Goal: Task Accomplishment & Management: Manage account settings

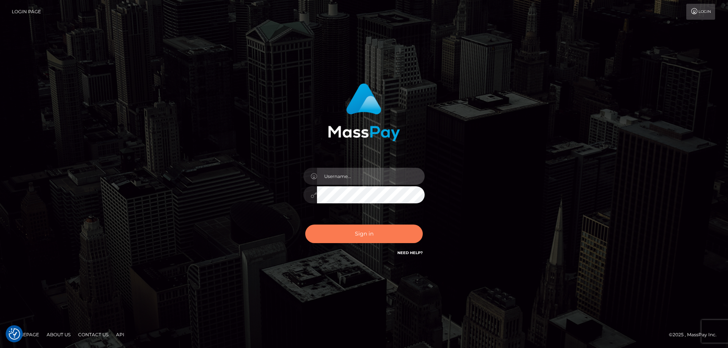
type input "[PERSON_NAME].ctfo"
click at [369, 238] on button "Sign in" at bounding box center [363, 234] width 117 height 19
type input "[PERSON_NAME].ctfo"
click at [366, 233] on button "Sign in" at bounding box center [363, 234] width 117 height 19
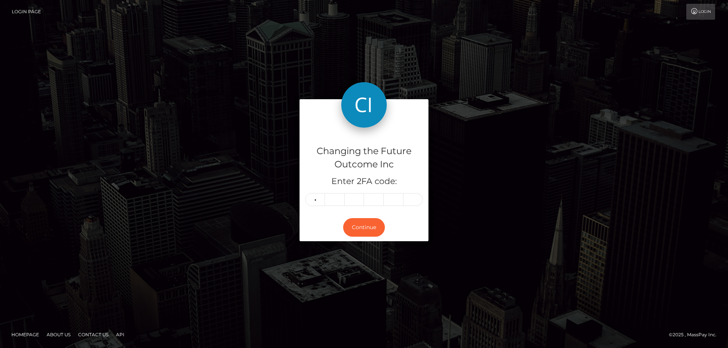
type input "7"
type input "5"
type input "4"
type input "2"
type input "3"
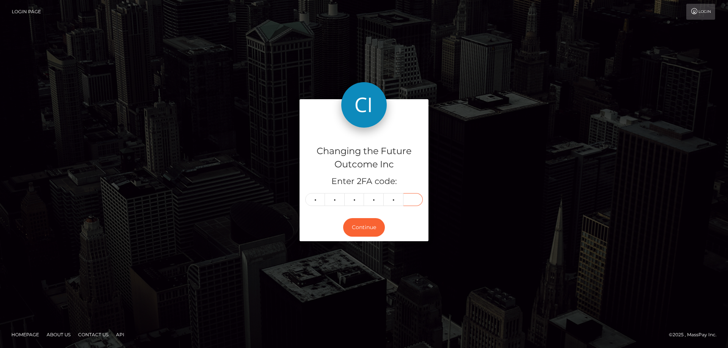
type input "1"
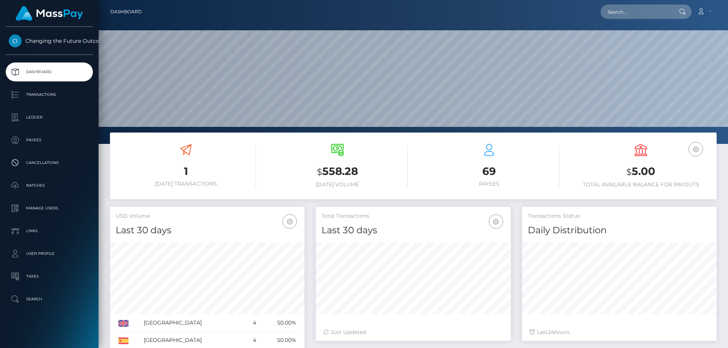
scroll to position [135, 195]
